Goal: Information Seeking & Learning: Learn about a topic

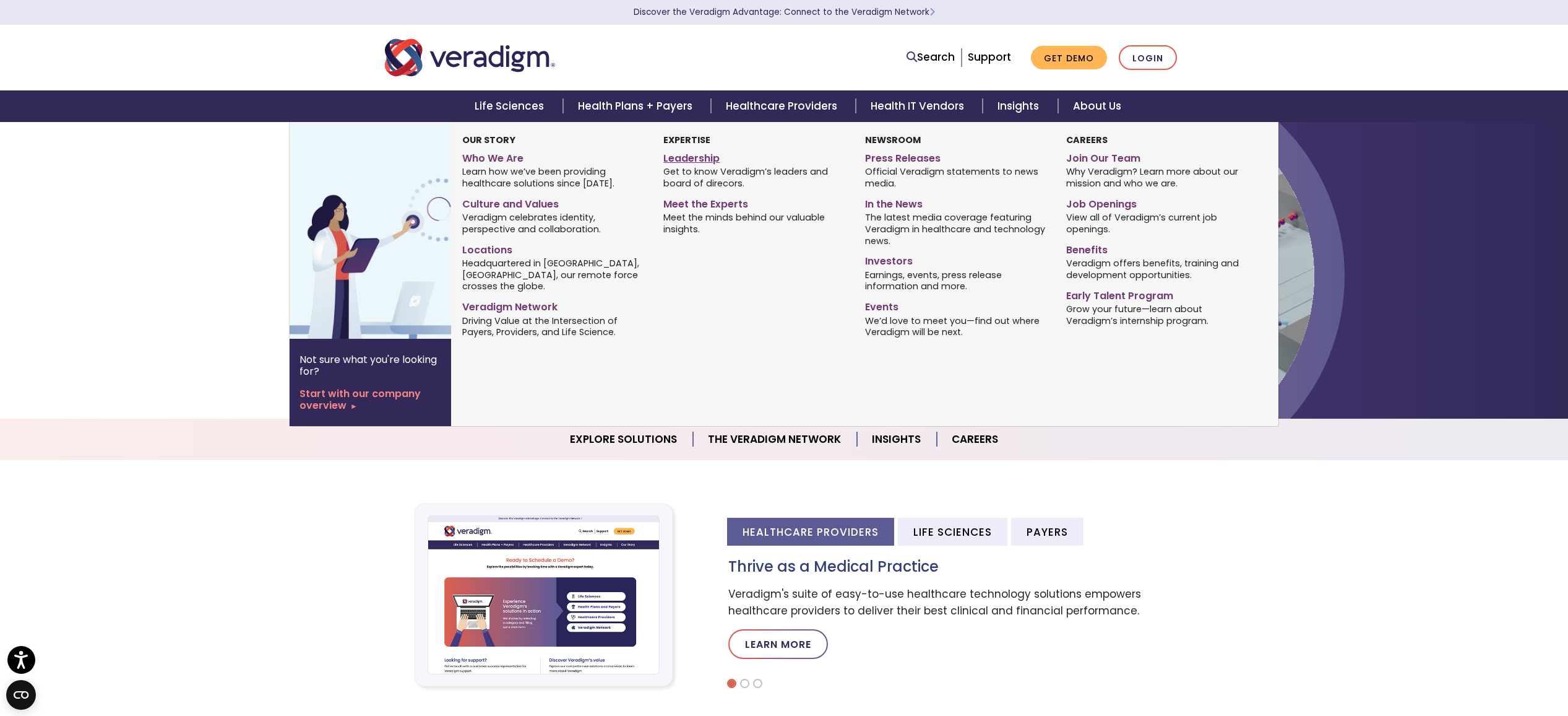
click at [690, 156] on link "Leadership" at bounding box center [754, 156] width 182 height 18
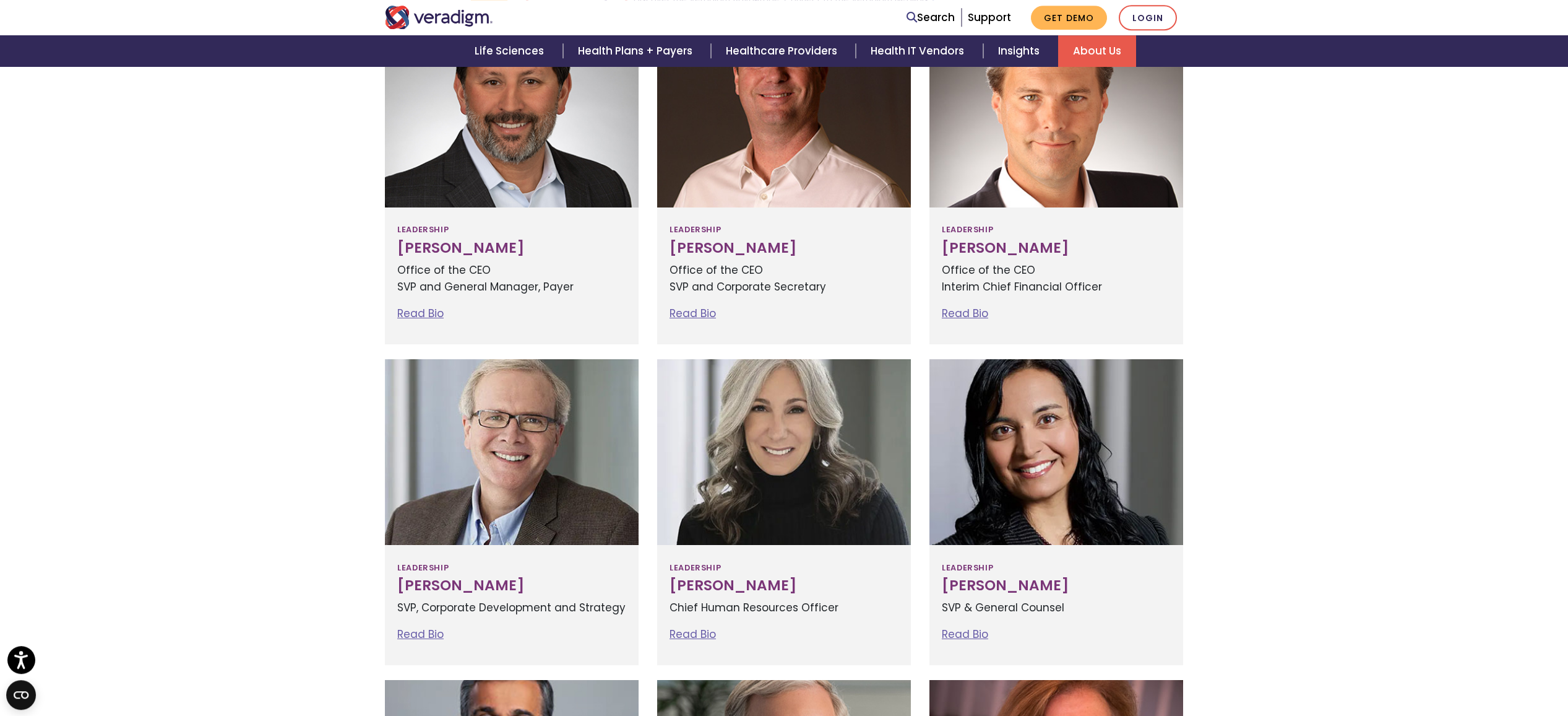
scroll to position [257, 0]
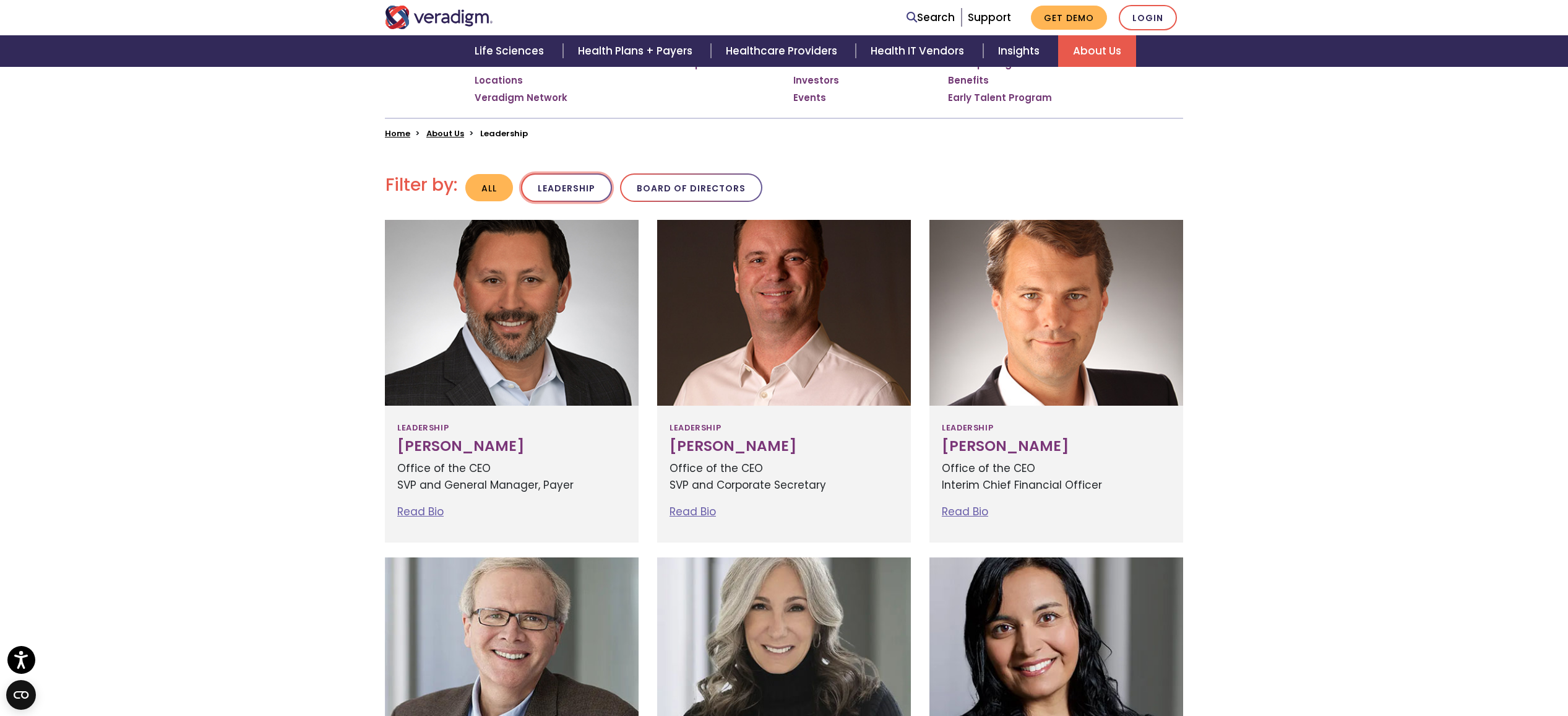
click at [570, 192] on button "Leadership" at bounding box center [566, 188] width 91 height 29
click at [692, 190] on button "Board of Directors" at bounding box center [690, 188] width 142 height 29
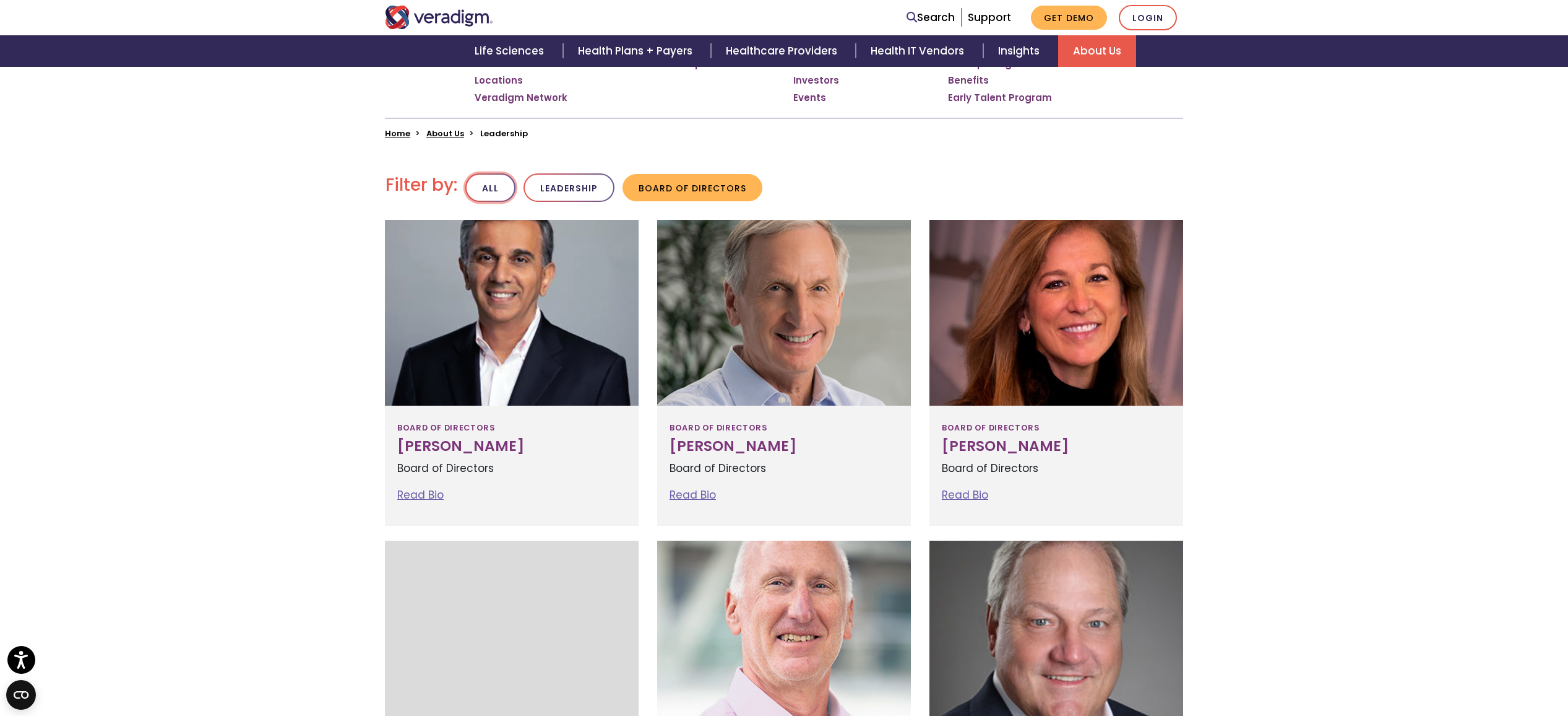
click at [486, 190] on button "All" at bounding box center [491, 188] width 50 height 29
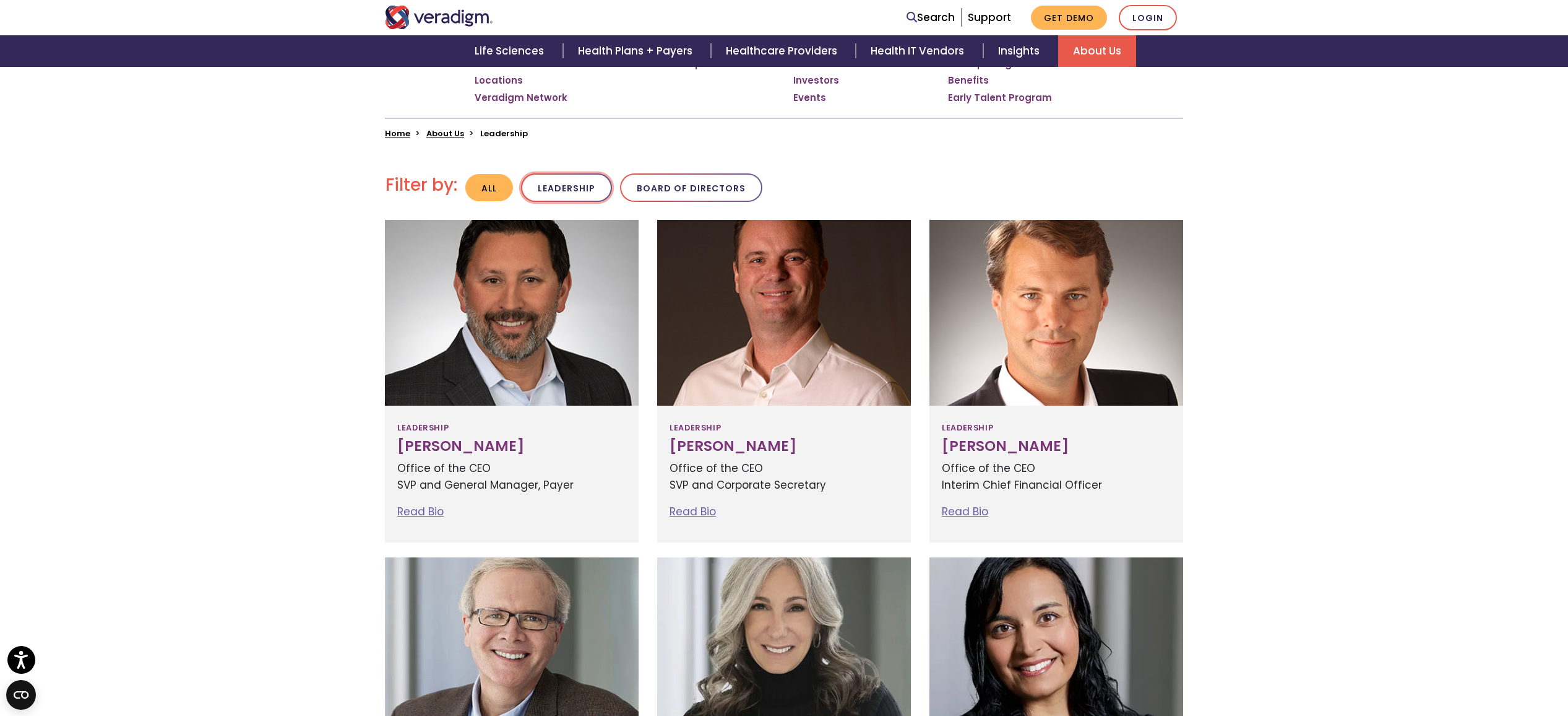
click at [560, 194] on button "Leadership" at bounding box center [566, 188] width 91 height 29
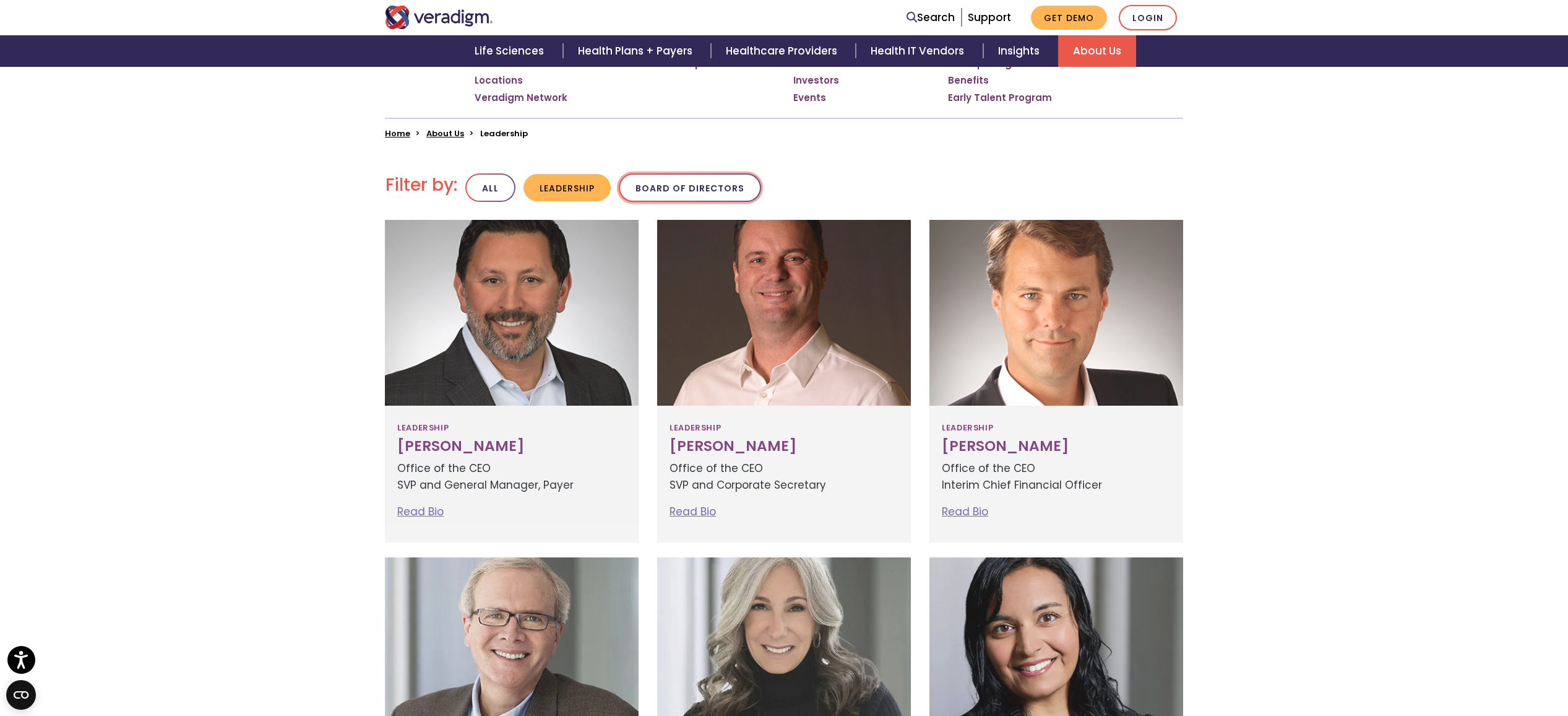
click at [677, 187] on button "Board of Directors" at bounding box center [690, 188] width 142 height 29
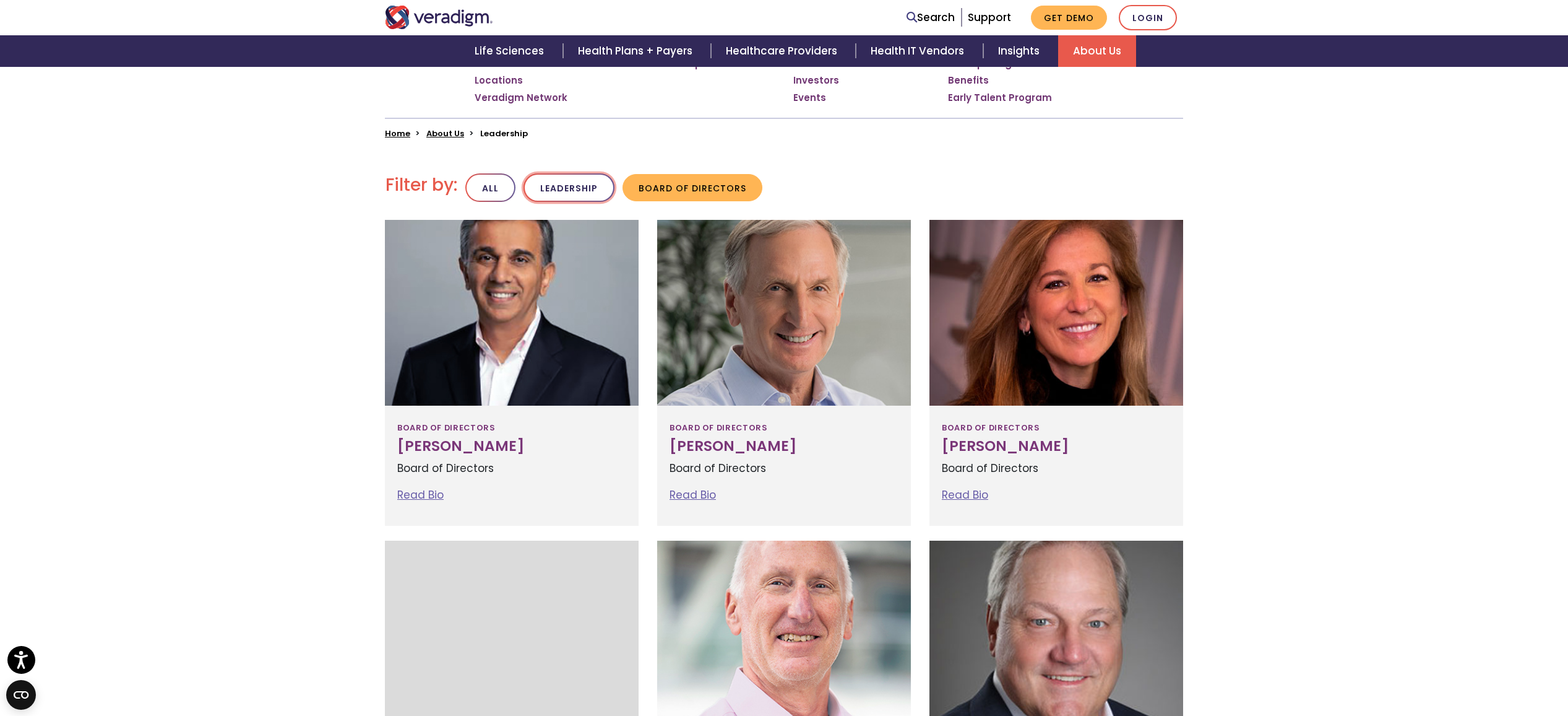
drag, startPoint x: 597, startPoint y: 186, endPoint x: 584, endPoint y: 186, distance: 13.0
click at [597, 186] on button "Leadership" at bounding box center [569, 188] width 91 height 29
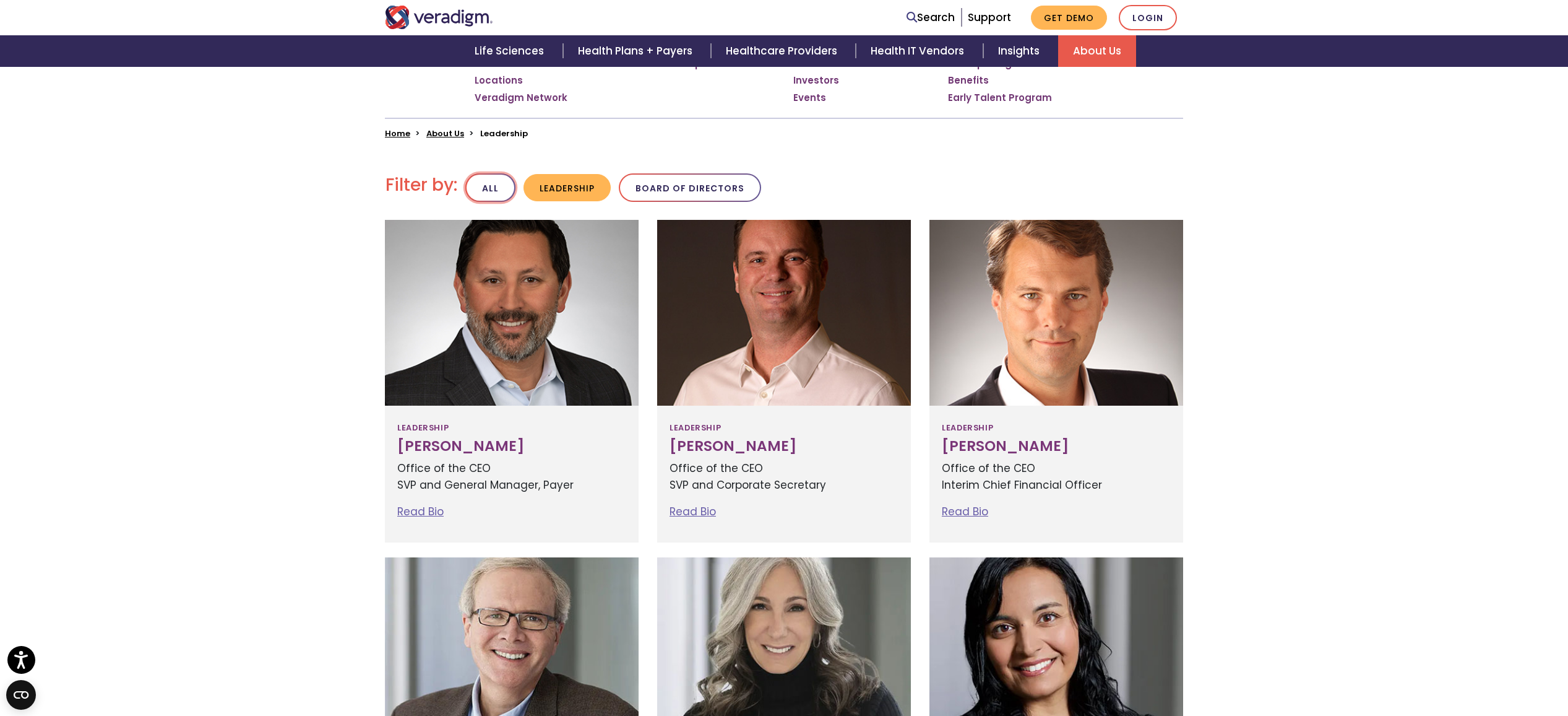
click at [502, 184] on button "All" at bounding box center [491, 188] width 50 height 29
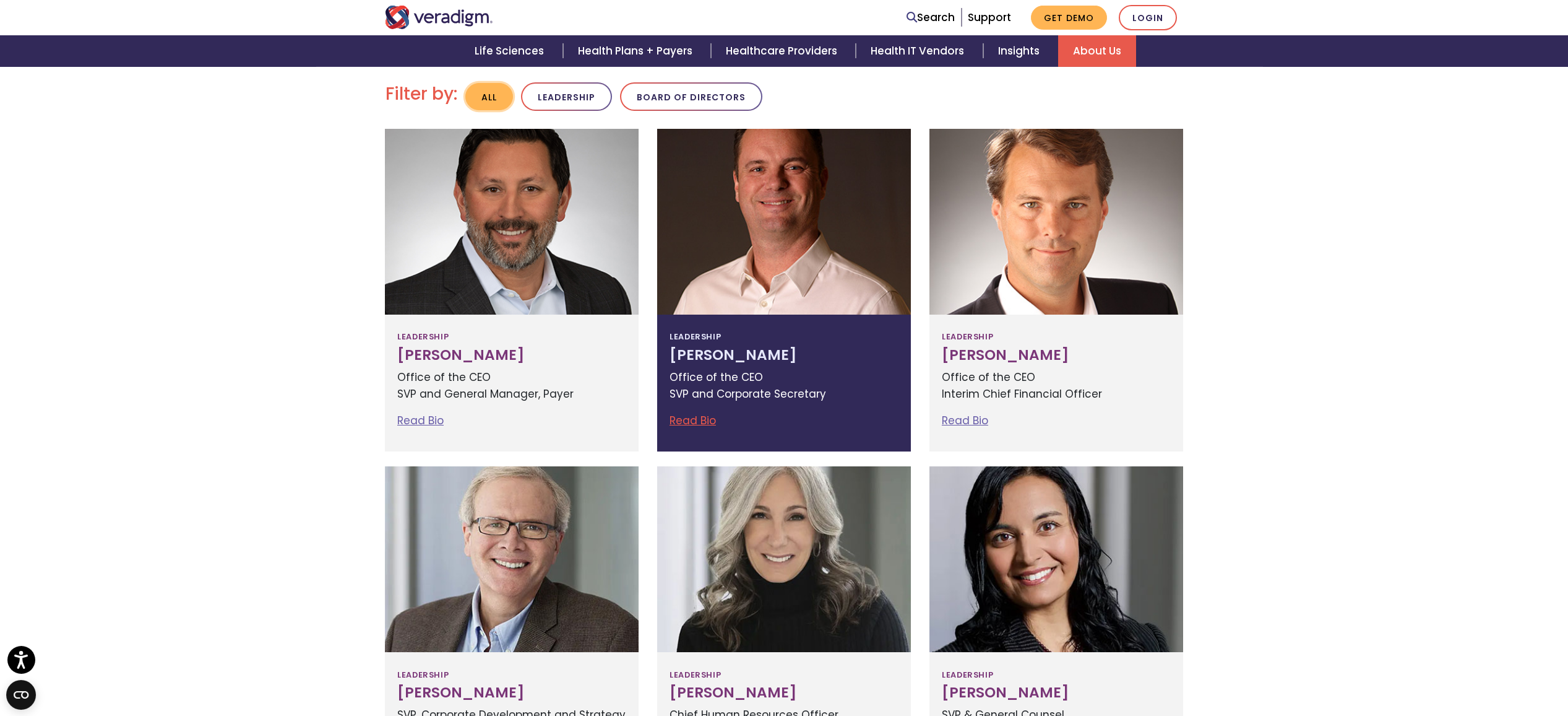
scroll to position [277, 0]
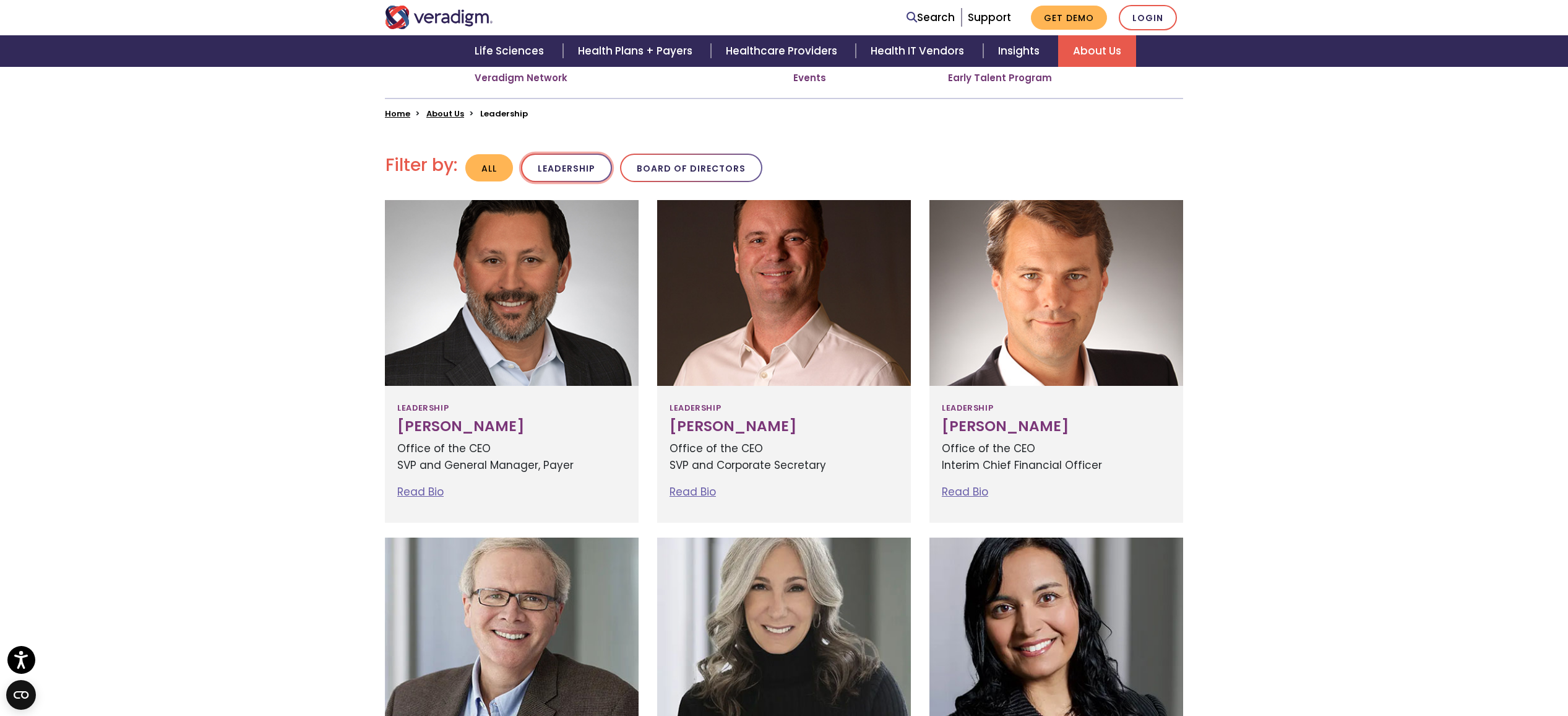
click at [592, 155] on button "Leadership" at bounding box center [566, 168] width 91 height 29
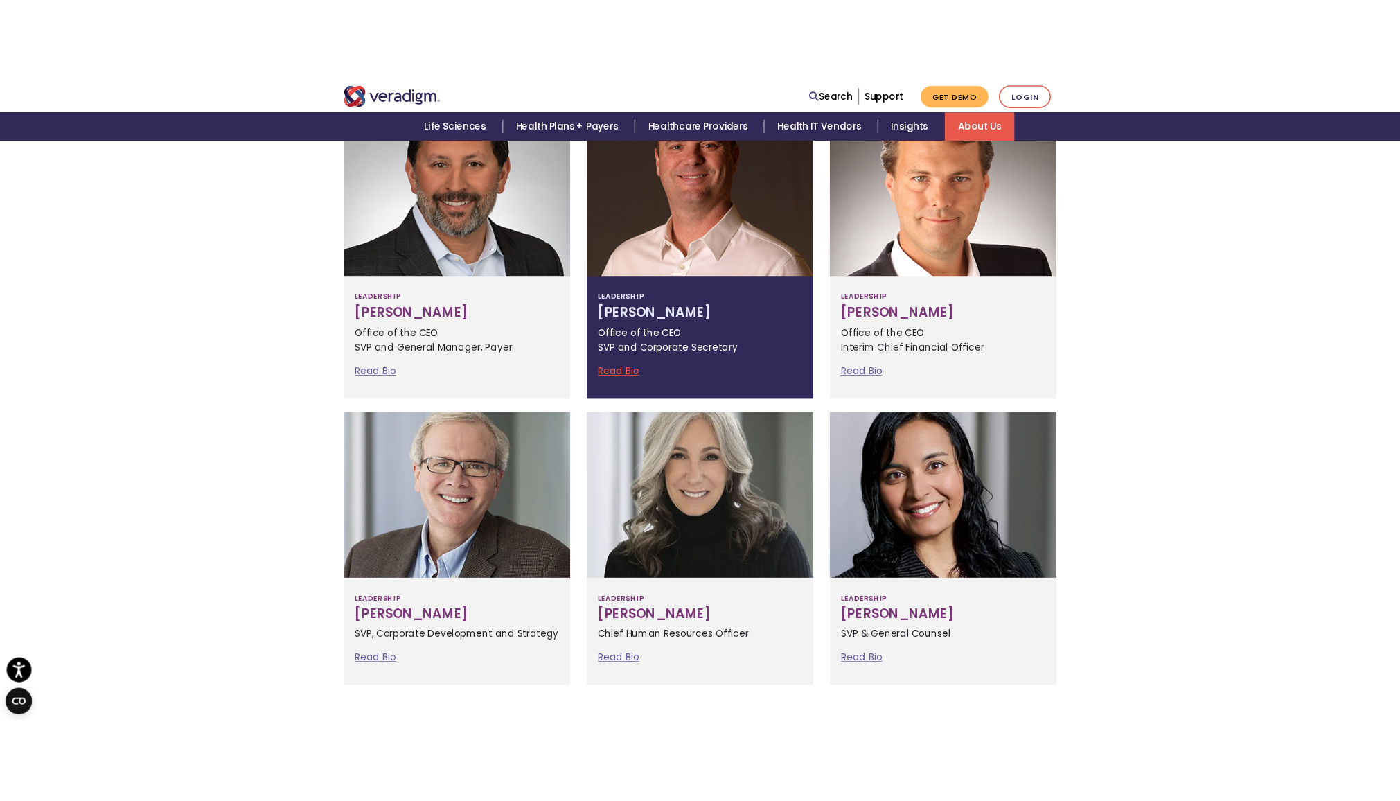
scroll to position [399, 0]
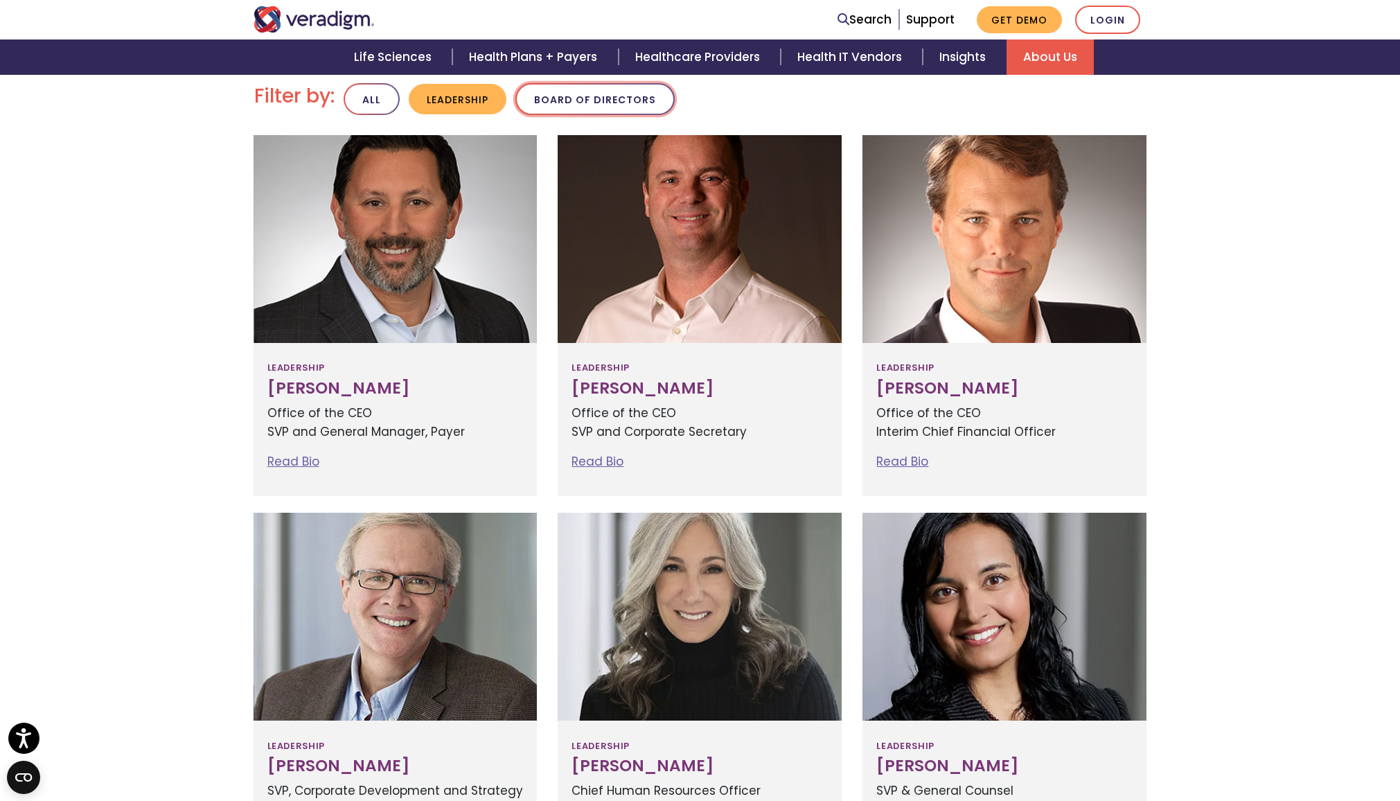
click at [570, 103] on button "Board of Directors" at bounding box center [594, 99] width 159 height 33
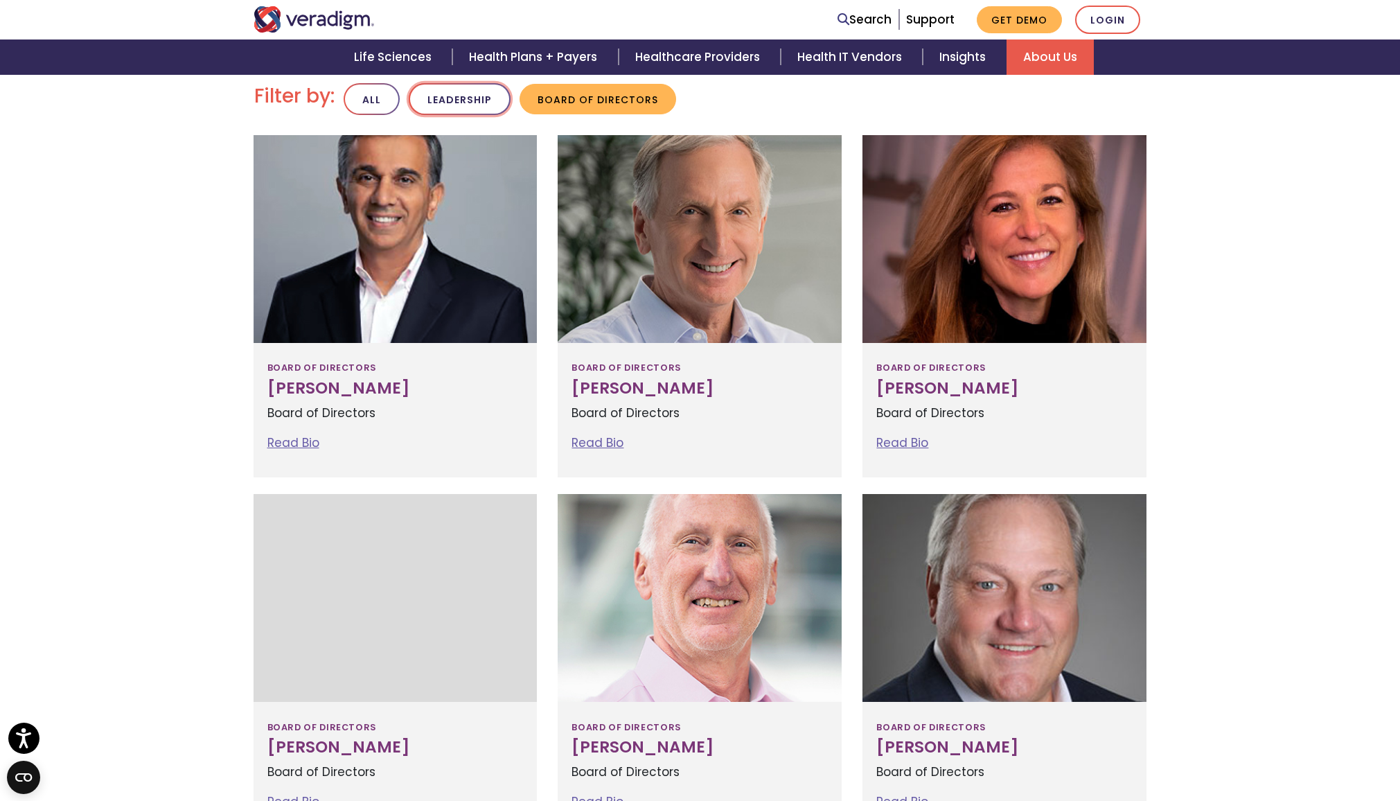
click at [456, 104] on button "Leadership" at bounding box center [460, 99] width 102 height 33
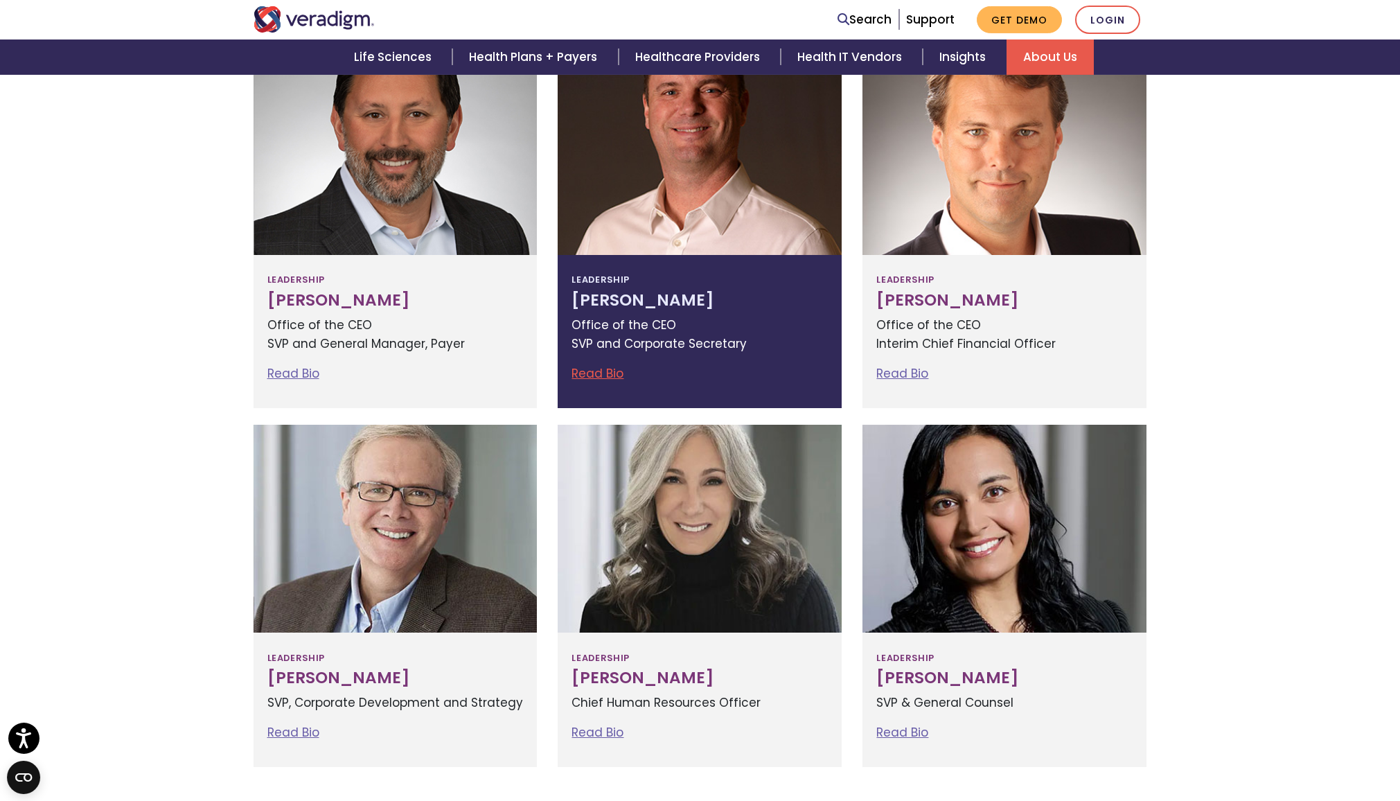
scroll to position [609, 0]
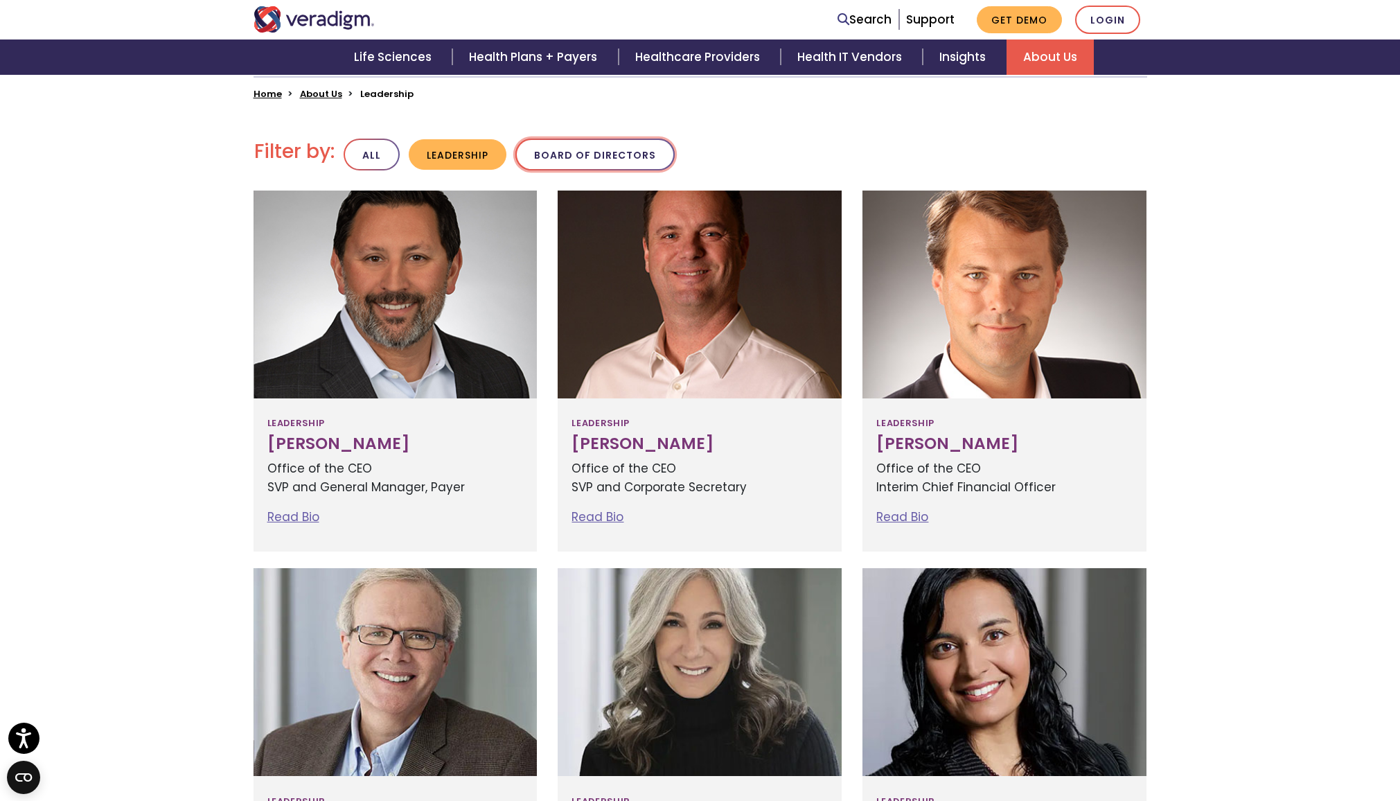
click at [615, 155] on button "Board of Directors" at bounding box center [594, 155] width 159 height 33
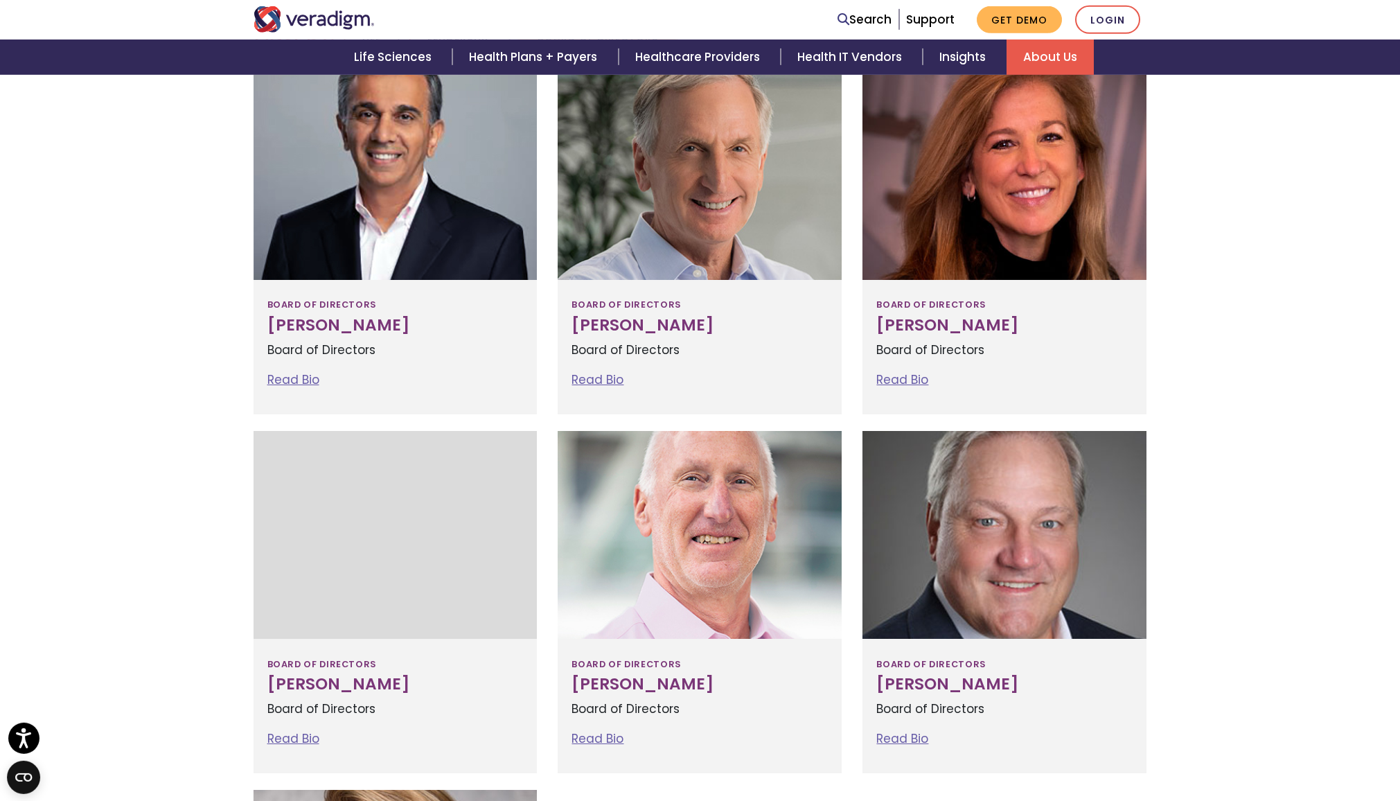
scroll to position [332, 0]
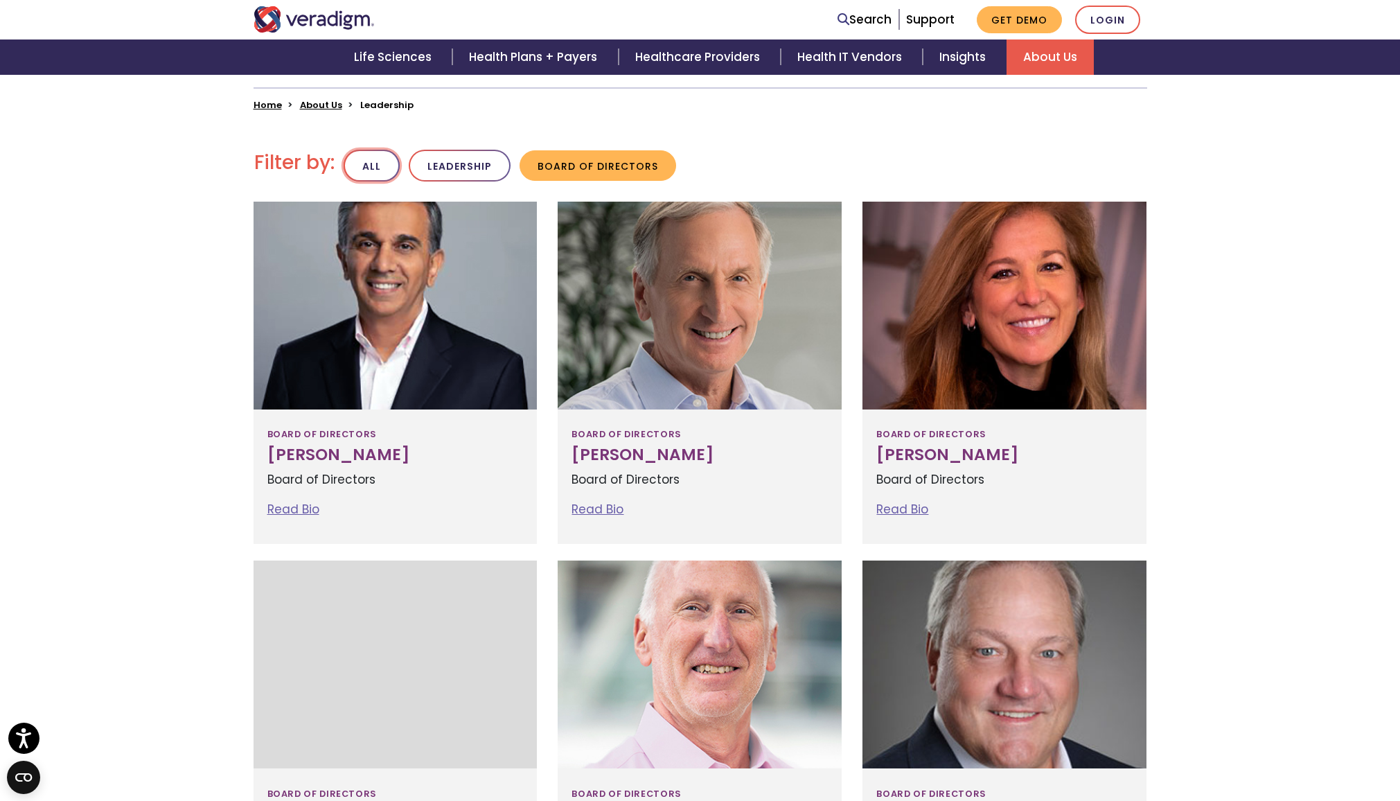
click at [382, 165] on button "All" at bounding box center [372, 166] width 56 height 33
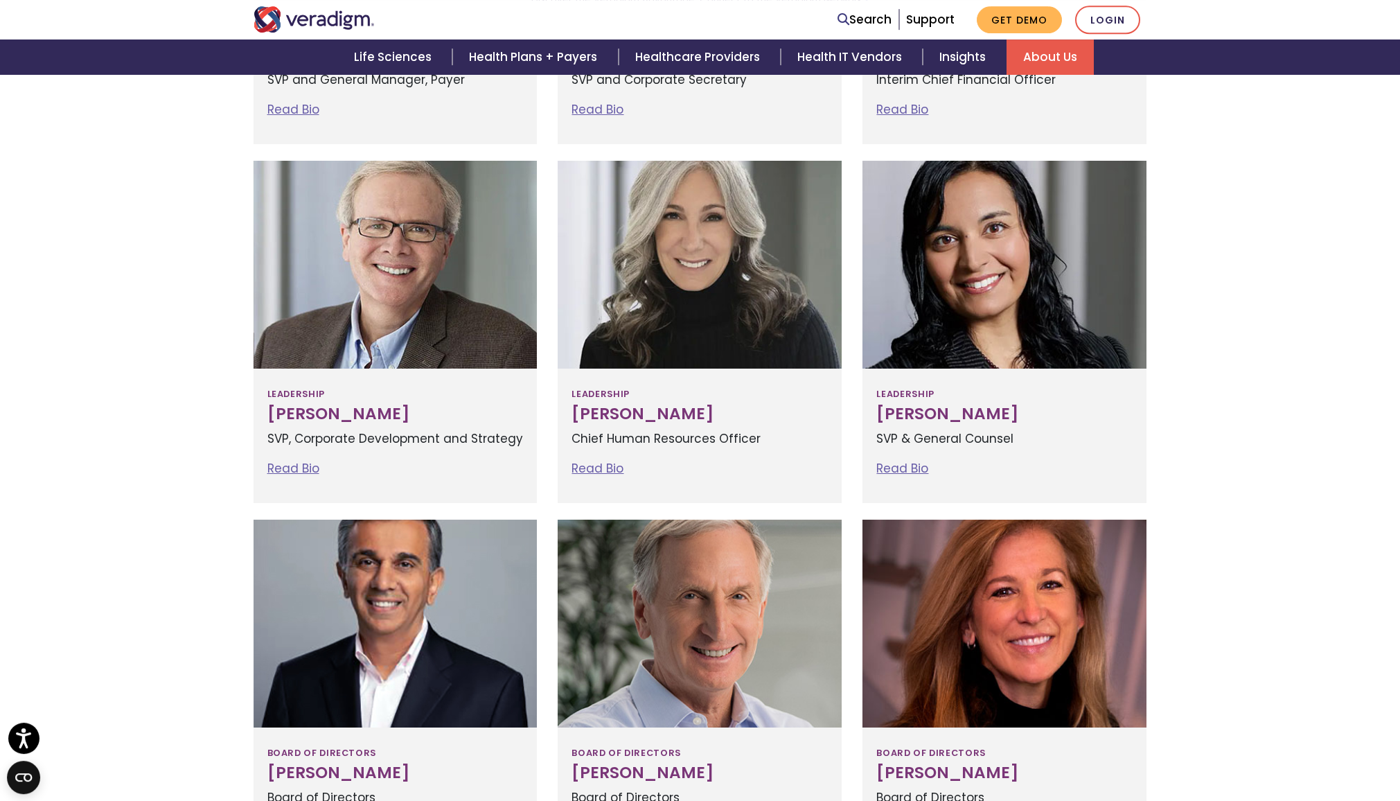
scroll to position [753, 0]
